Goal: Task Accomplishment & Management: Manage account settings

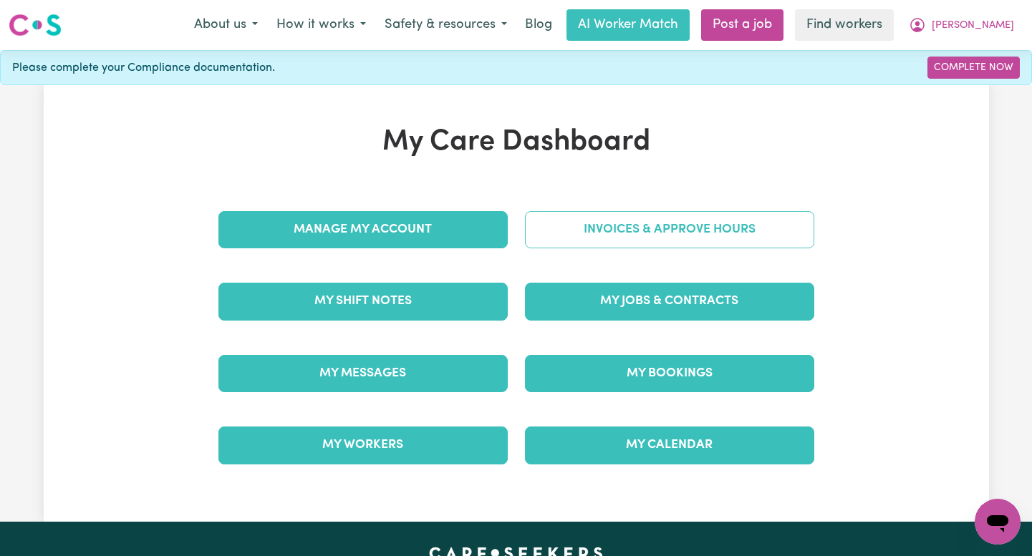
click at [574, 221] on link "Invoices & Approve Hours" at bounding box center [669, 229] width 289 height 37
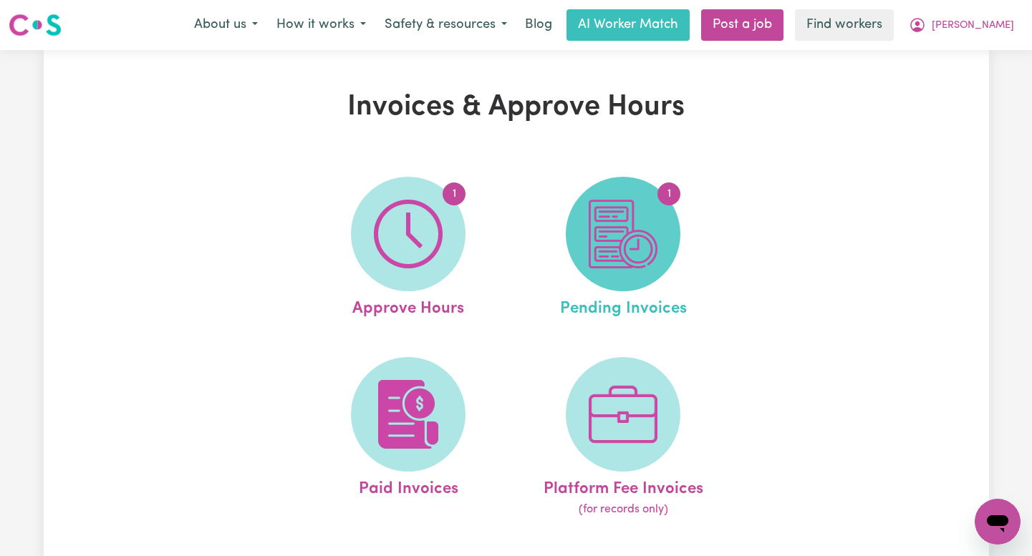
click at [585, 226] on span "1" at bounding box center [623, 234] width 115 height 115
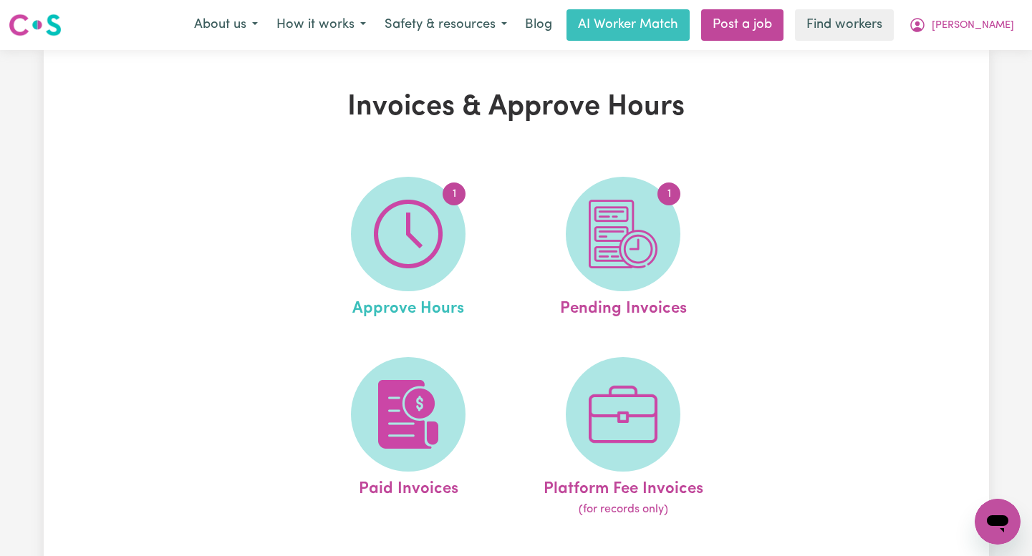
click at [503, 244] on link "1 Approve Hours" at bounding box center [408, 249] width 206 height 145
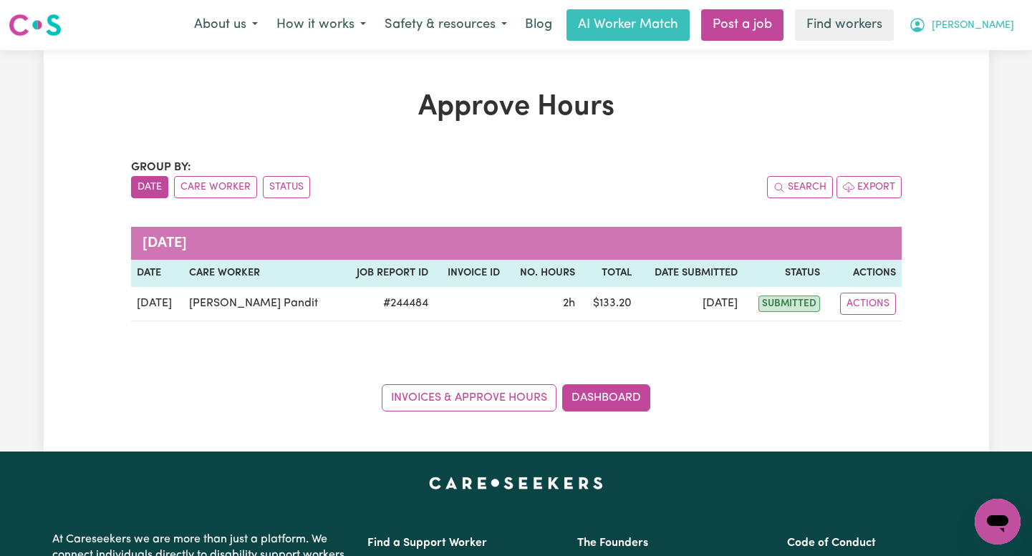
click at [926, 26] on icon "My Account" at bounding box center [917, 24] width 17 height 17
click at [971, 78] on link "Logout" at bounding box center [966, 82] width 113 height 27
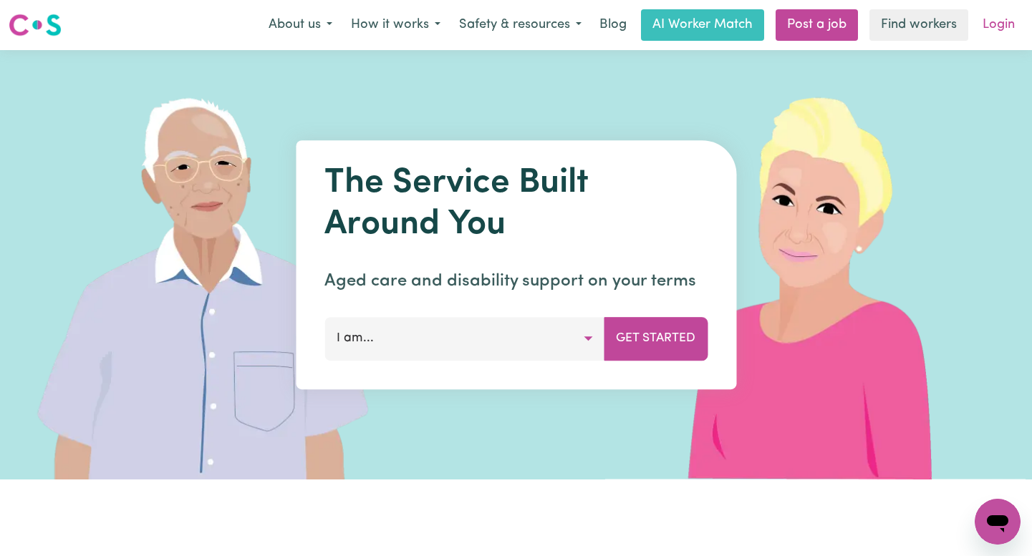
click at [986, 29] on link "Login" at bounding box center [998, 25] width 49 height 32
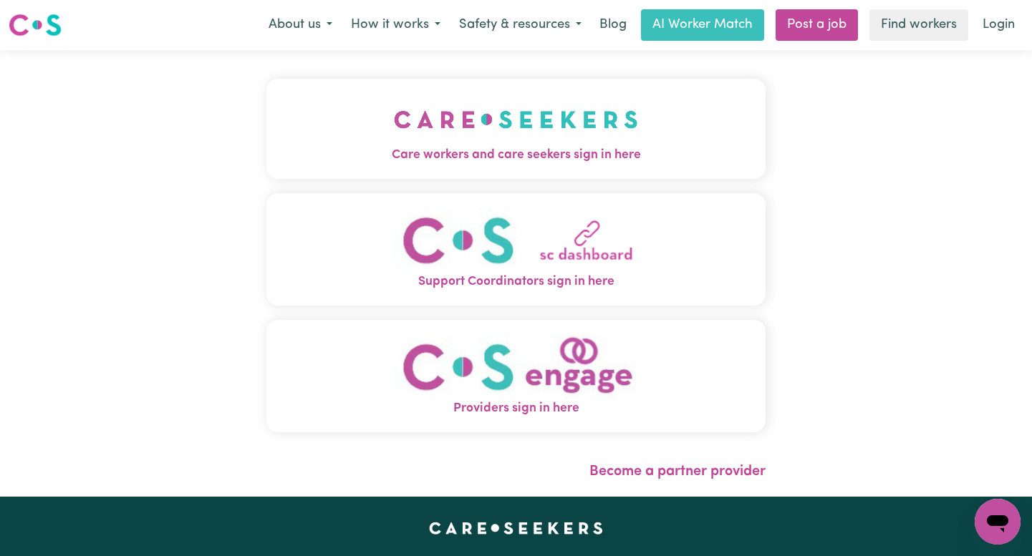
click at [432, 138] on img "Care workers and care seekers sign in here" at bounding box center [516, 119] width 244 height 53
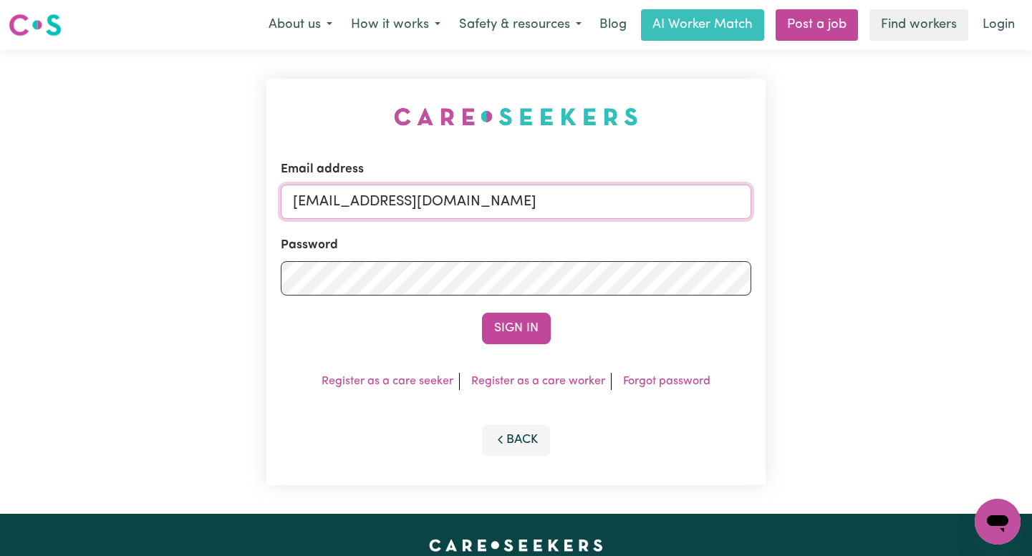
drag, startPoint x: 690, startPoint y: 204, endPoint x: 367, endPoint y: 203, distance: 323.7
click at [367, 203] on input "[EMAIL_ADDRESS][DOMAIN_NAME]" at bounding box center [516, 202] width 471 height 34
paste input "MeleAfungiaTogetherWeCan"
type input "[EMAIL_ADDRESS][DOMAIN_NAME]"
click at [482, 313] on button "Sign In" at bounding box center [516, 329] width 69 height 32
